Goal: Transaction & Acquisition: Purchase product/service

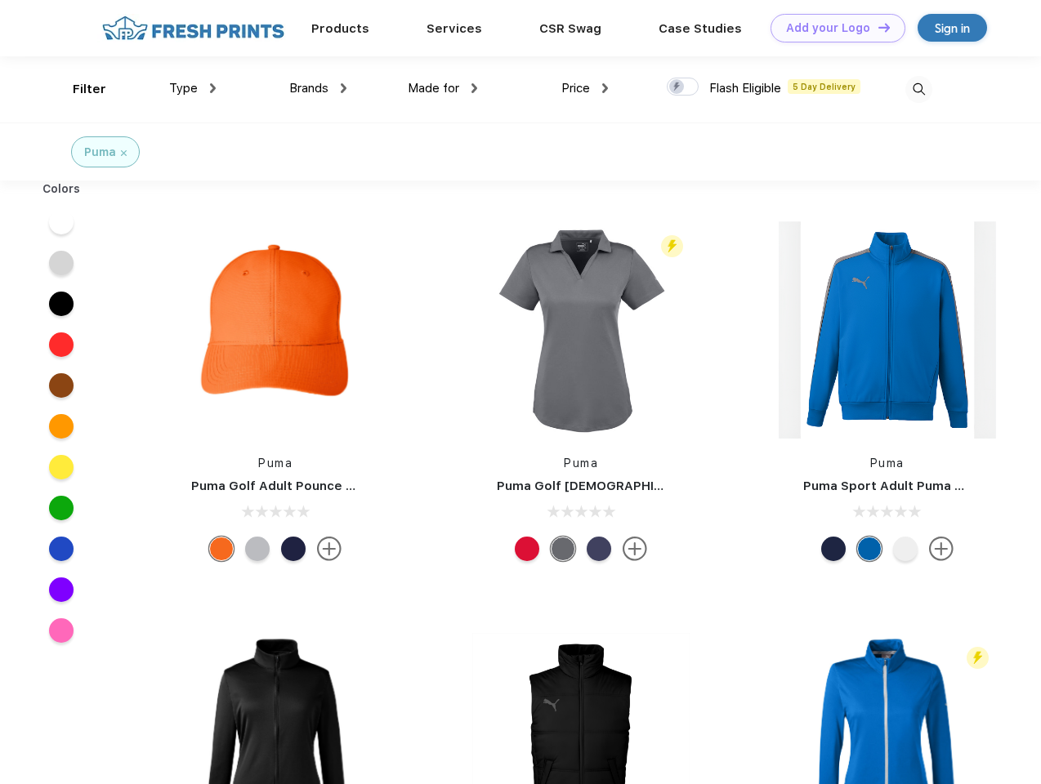
scroll to position [1, 0]
click at [831, 28] on link "Add your Logo Design Tool" at bounding box center [837, 28] width 135 height 29
click at [0, 0] on div "Design Tool" at bounding box center [0, 0] width 0 height 0
click at [876, 27] on link "Add your Logo Design Tool" at bounding box center [837, 28] width 135 height 29
click at [78, 89] on div "Filter" at bounding box center [89, 89] width 33 height 19
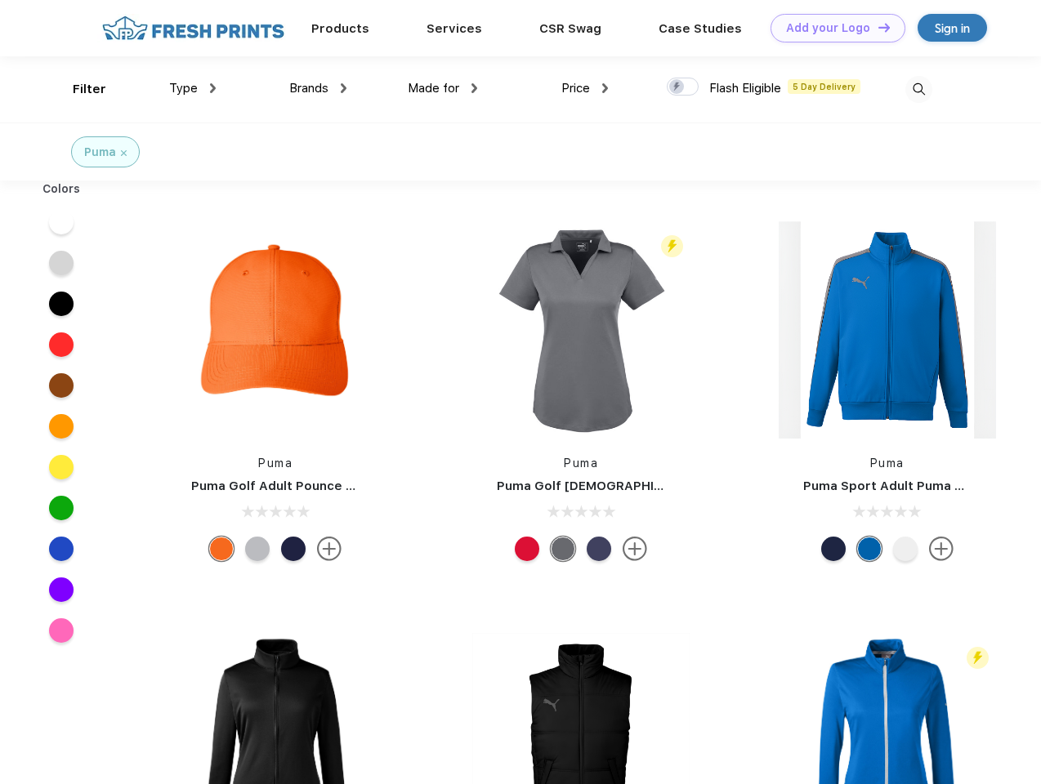
click at [193, 88] on span "Type" at bounding box center [183, 88] width 29 height 15
click at [318, 88] on span "Brands" at bounding box center [308, 88] width 39 height 15
click at [443, 88] on span "Made for" at bounding box center [433, 88] width 51 height 15
click at [585, 88] on span "Price" at bounding box center [575, 88] width 29 height 15
click at [683, 87] on div at bounding box center [683, 87] width 32 height 18
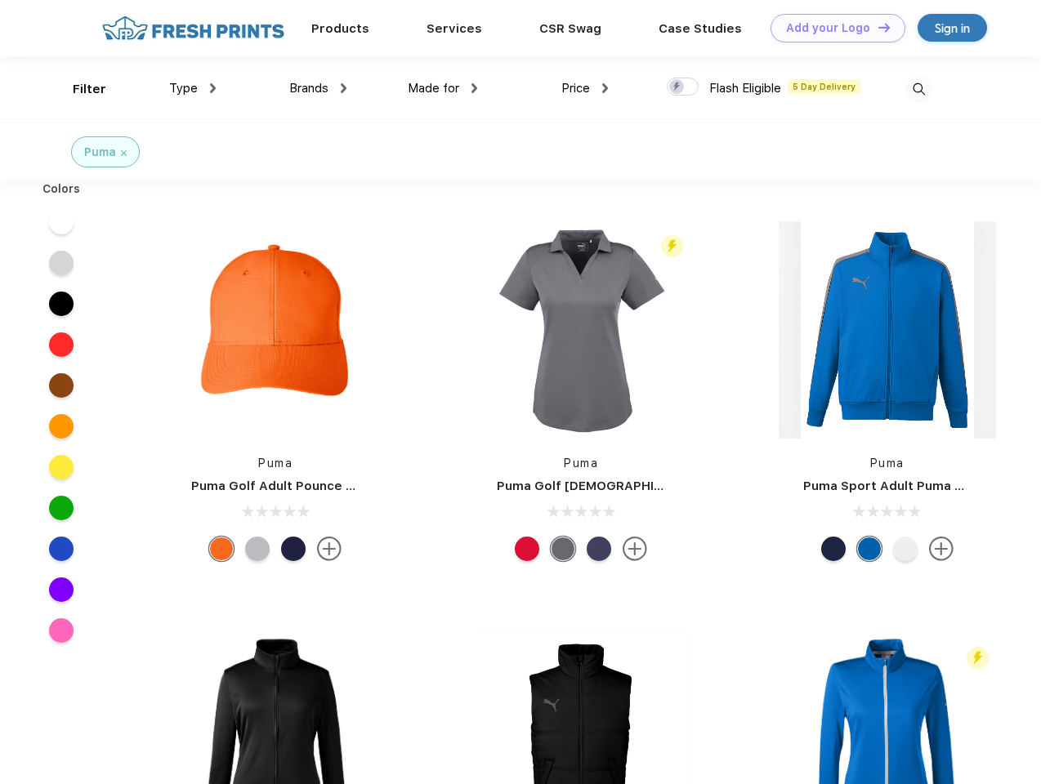
click at [677, 87] on input "checkbox" at bounding box center [672, 82] width 11 height 11
click at [918, 89] on img at bounding box center [918, 89] width 27 height 27
